Goal: Transaction & Acquisition: Purchase product/service

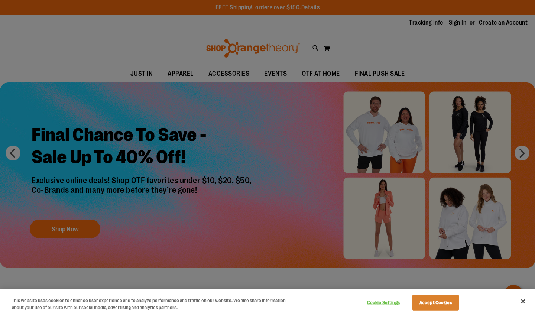
click at [441, 298] on button "Accept Cookies" at bounding box center [436, 303] width 46 height 16
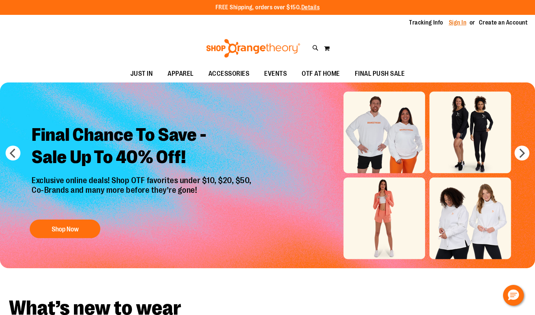
click at [457, 19] on link "Sign In" at bounding box center [458, 23] width 18 height 8
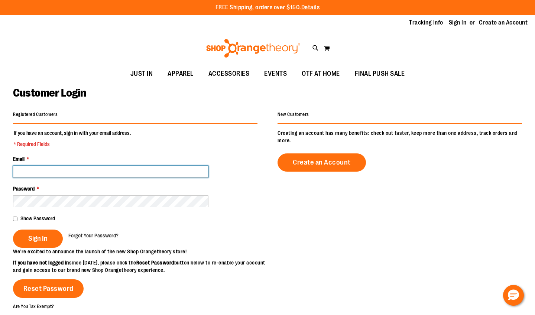
type input "**********"
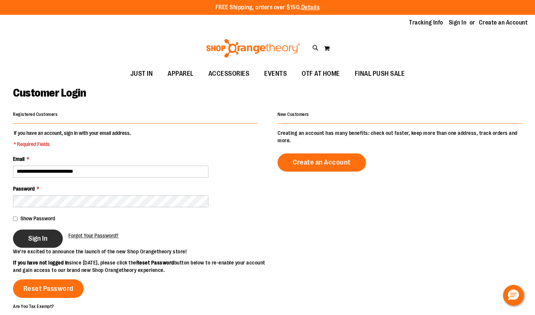
click at [39, 245] on button "Sign In" at bounding box center [38, 239] width 50 height 18
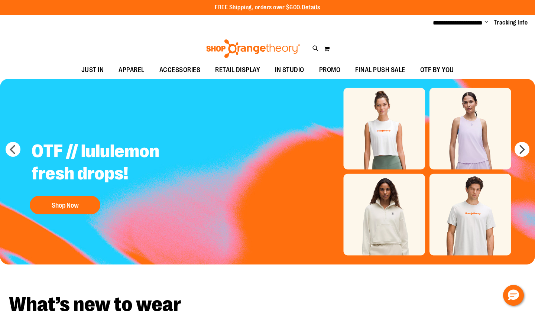
click at [317, 46] on icon at bounding box center [316, 48] width 6 height 9
type input "*****"
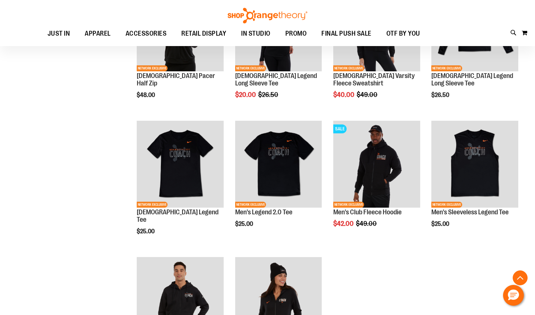
scroll to position [461, 0]
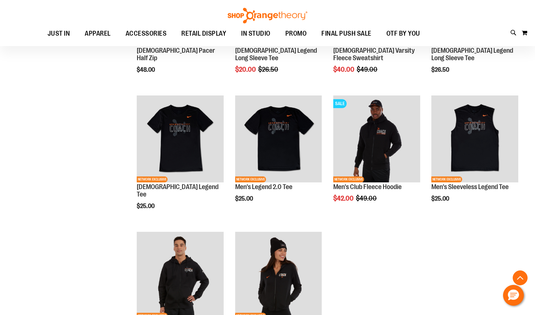
scroll to position [469, 0]
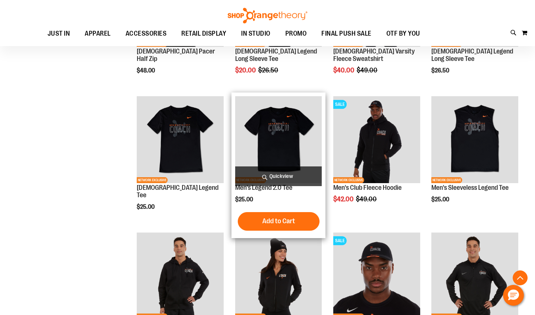
click at [265, 138] on img "product" at bounding box center [278, 139] width 87 height 87
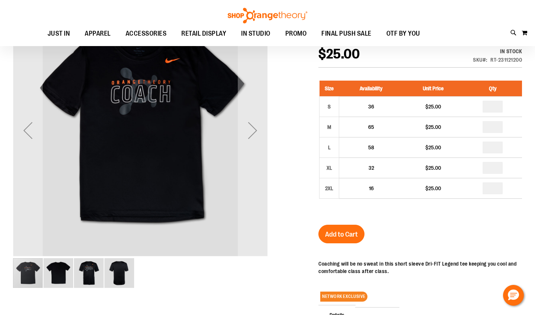
scroll to position [19, 0]
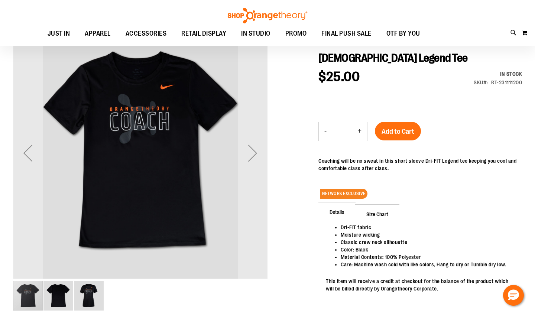
scroll to position [57, 0]
